Goal: Check status

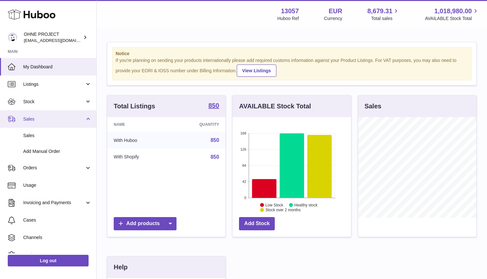
scroll to position [100, 119]
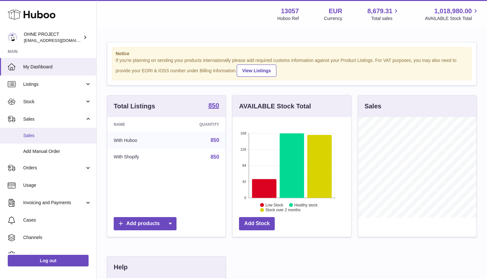
click at [35, 137] on span "Sales" at bounding box center [57, 135] width 68 height 6
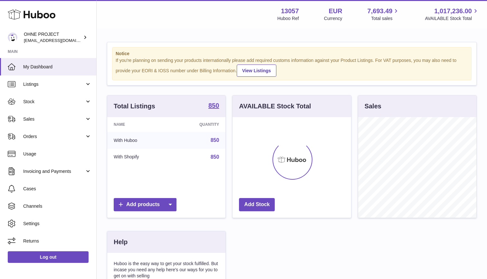
scroll to position [100, 119]
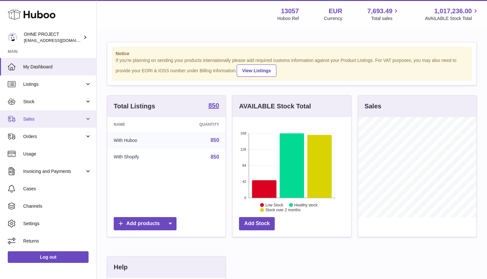
click at [35, 122] on link "Sales" at bounding box center [48, 118] width 96 height 17
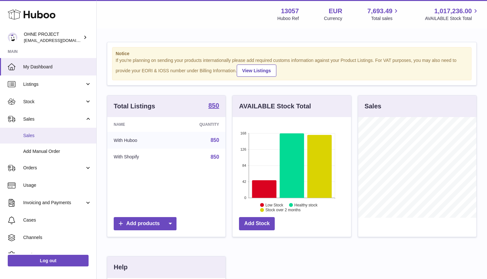
click at [31, 129] on link "Sales" at bounding box center [48, 136] width 96 height 16
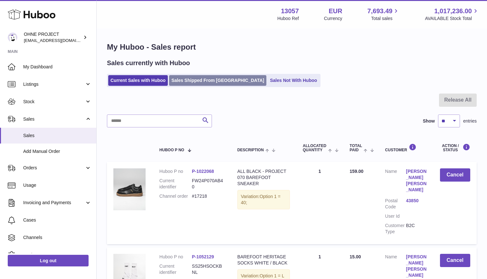
click at [203, 80] on link "Sales Shipped From [GEOGRAPHIC_DATA]" at bounding box center [217, 80] width 97 height 11
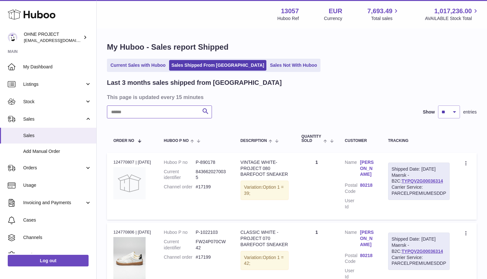
click at [141, 113] on input "text" at bounding box center [159, 111] width 105 height 13
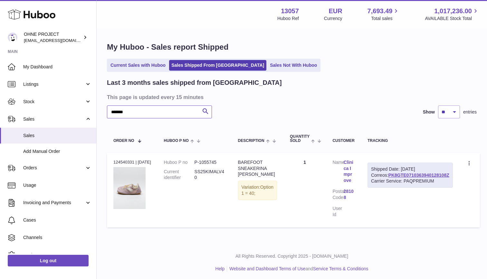
type input "*******"
click at [355, 167] on link "Clinica Improve" at bounding box center [349, 171] width 11 height 24
click at [356, 157] on div "× Order Address Name Clinica Improve Address line [GEOGRAPHIC_DATA] s/n Address…" at bounding box center [243, 139] width 487 height 279
click at [399, 177] on link "PK8GTE0710363940128108Z" at bounding box center [418, 174] width 61 height 5
